Goal: Task Accomplishment & Management: Use online tool/utility

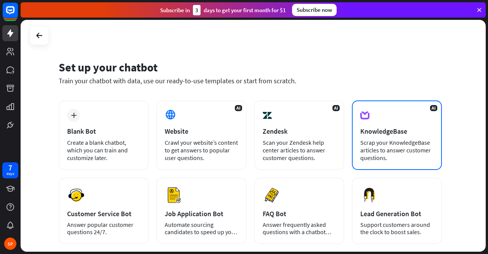
click at [400, 122] on div "AI KnowledgeBase Scrap your KnowledgeBase articles to answer customer questions." at bounding box center [397, 134] width 90 height 69
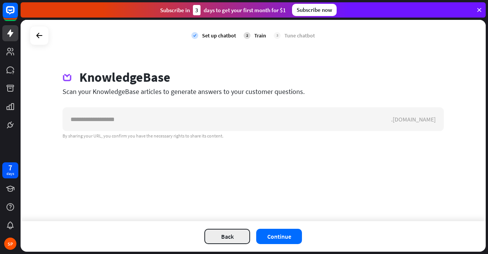
click at [225, 240] on button "Back" at bounding box center [227, 235] width 46 height 15
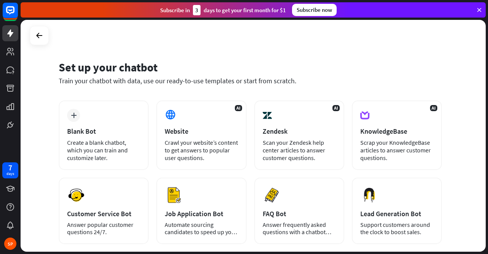
click at [101, 152] on div "Create a blank chatbot, which you can train and customize later." at bounding box center [103, 149] width 73 height 23
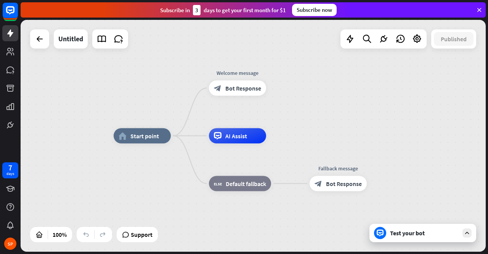
click at [421, 234] on div "Test your bot" at bounding box center [424, 233] width 69 height 8
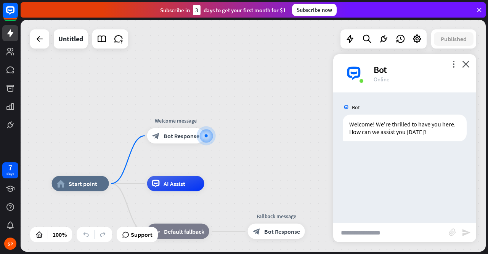
click at [410, 234] on input "text" at bounding box center [391, 232] width 116 height 19
type input "**********"
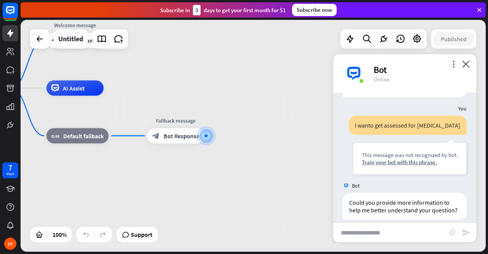
scroll to position [59, 0]
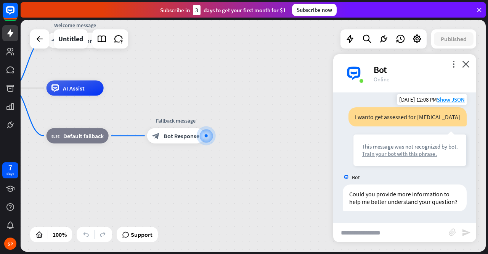
click at [410, 150] on div "Train your bot with this phrase." at bounding box center [410, 153] width 96 height 7
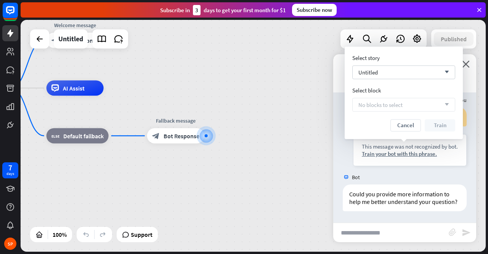
click at [417, 106] on div "No blocks to select arrow_down" at bounding box center [403, 105] width 103 height 14
click at [425, 73] on div "Untitled arrow_down" at bounding box center [403, 72] width 103 height 14
